Goal: Check status: Check status

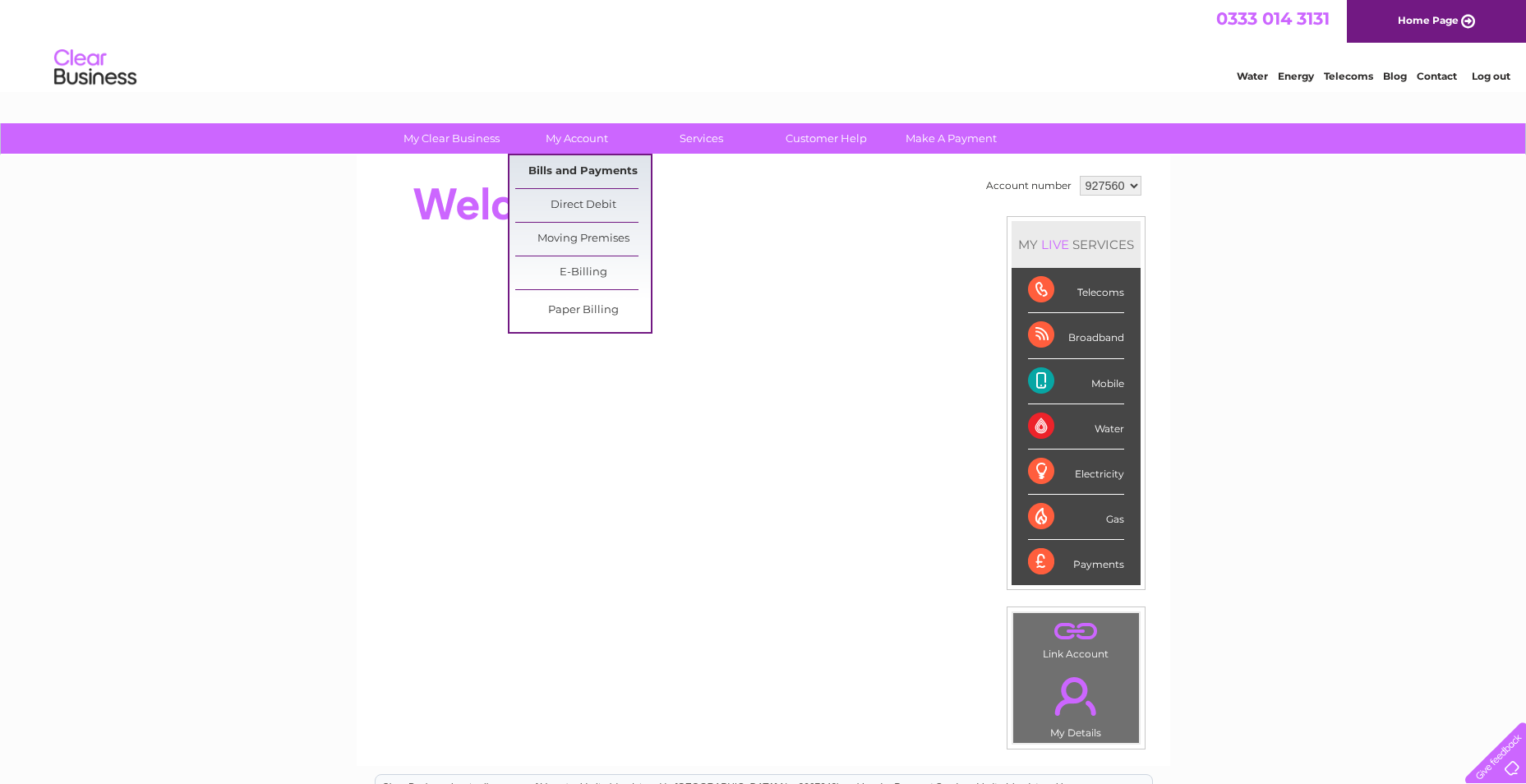
click at [576, 174] on link "Bills and Payments" at bounding box center [583, 171] width 136 height 32
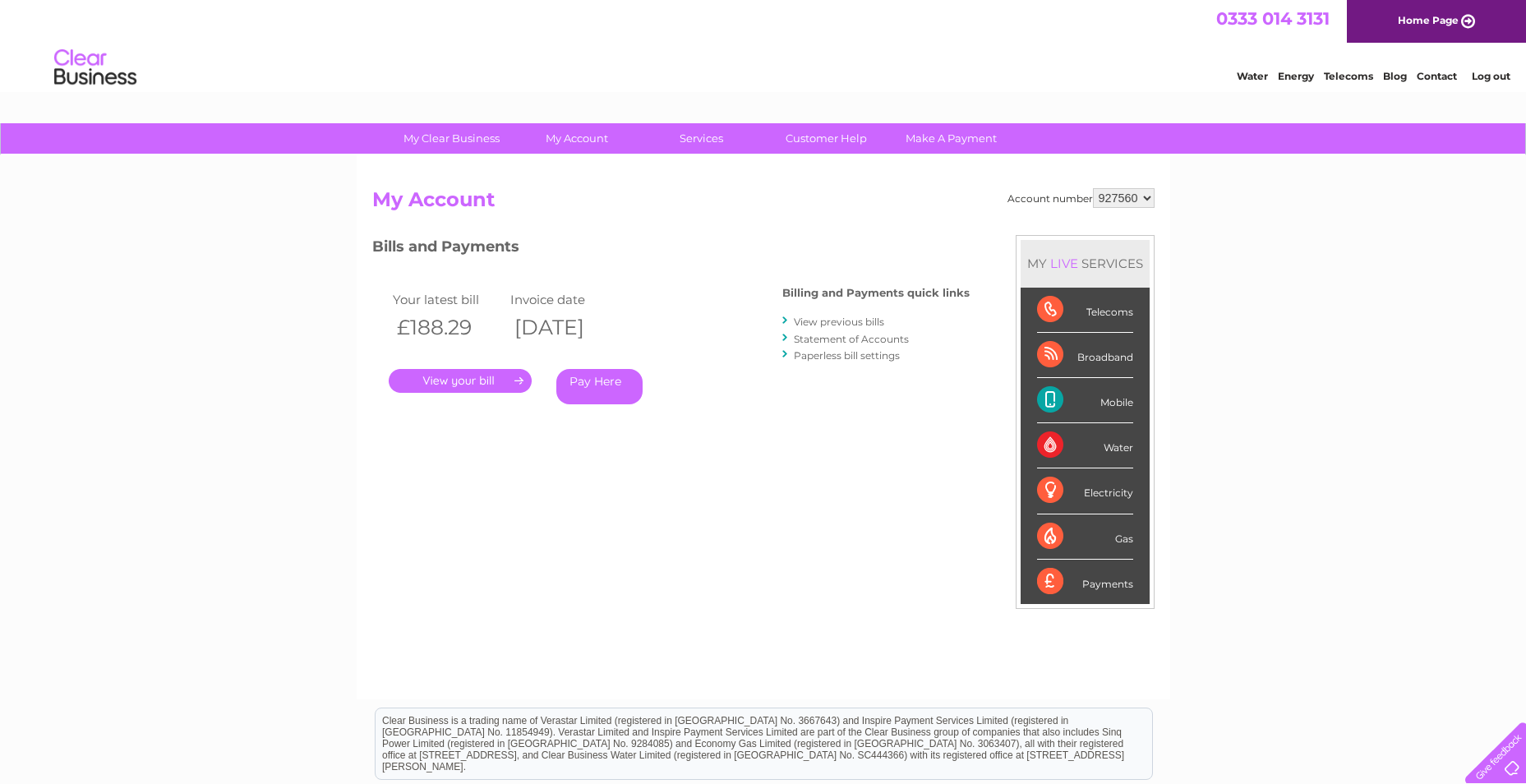
click at [452, 382] on link "." at bounding box center [461, 381] width 143 height 24
